Goal: Task Accomplishment & Management: Use online tool/utility

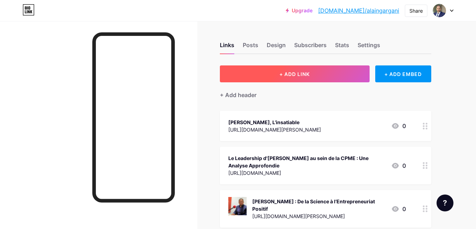
click at [296, 75] on span "+ ADD LINK" at bounding box center [294, 74] width 30 height 6
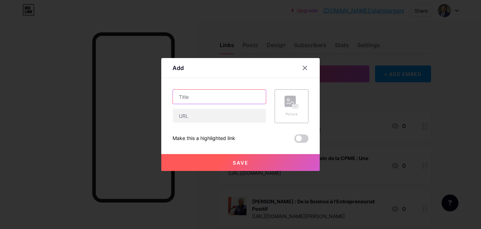
click at [193, 96] on input "text" at bounding box center [219, 97] width 93 height 14
paste input "Entrepreneurs du Sud : [PERSON_NAME] raconte les racines de la crise"
type input "Entrepreneurs du Sud : [PERSON_NAME] raconte les racines de la crise"
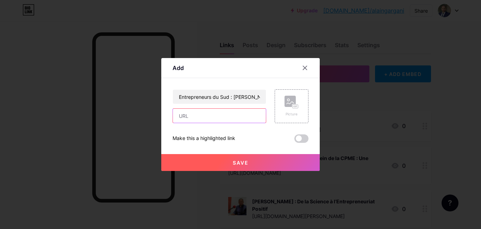
click at [196, 118] on input "text" at bounding box center [219, 116] width 93 height 14
paste input "[URL][DOMAIN_NAME][PERSON_NAME]"
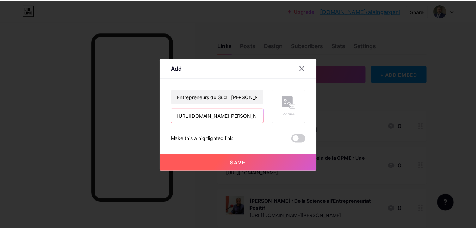
scroll to position [0, 163]
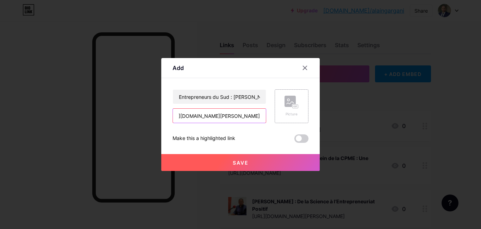
type input "[URL][DOMAIN_NAME][PERSON_NAME]"
click at [290, 111] on div "Picture" at bounding box center [292, 106] width 14 height 21
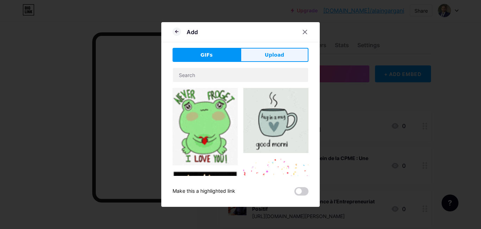
click at [275, 53] on span "Upload" at bounding box center [274, 54] width 19 height 7
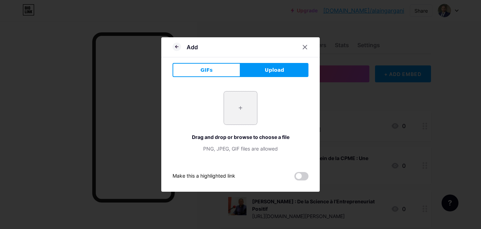
click at [234, 110] on input "file" at bounding box center [240, 108] width 33 height 33
type input "C:\fakepath\452477103_10229440288502934_3129347402013212831_n.jpg"
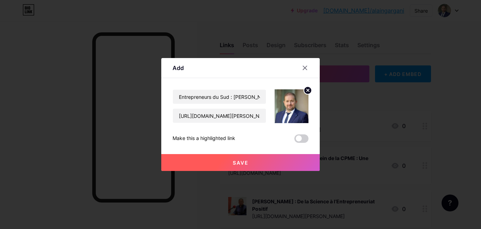
click at [246, 163] on span "Save" at bounding box center [241, 163] width 16 height 6
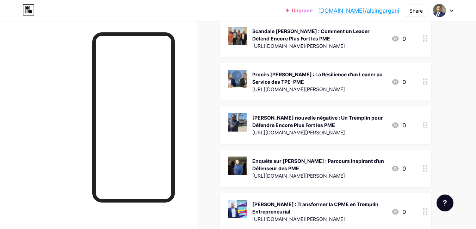
scroll to position [846, 0]
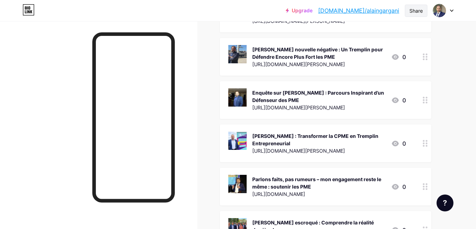
click at [415, 11] on div "Share" at bounding box center [415, 10] width 13 height 7
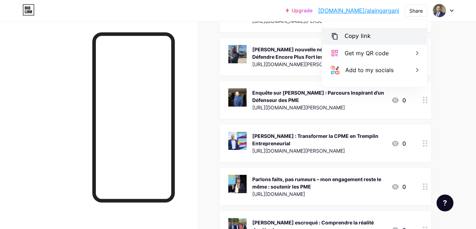
click at [367, 33] on div "Copy link" at bounding box center [358, 36] width 26 height 8
